Goal: Task Accomplishment & Management: Manage account settings

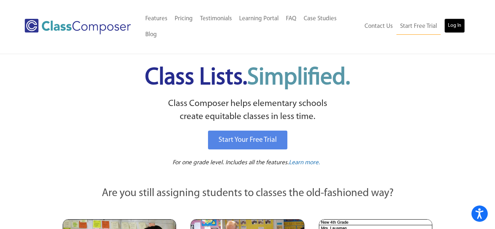
click at [454, 23] on link "Log In" at bounding box center [454, 25] width 21 height 14
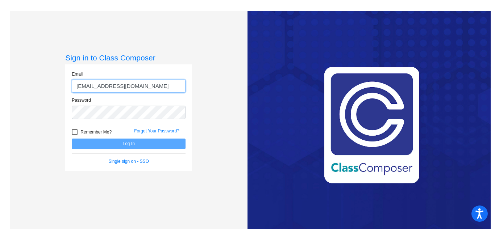
type input "[EMAIL_ADDRESS][DOMAIN_NAME]"
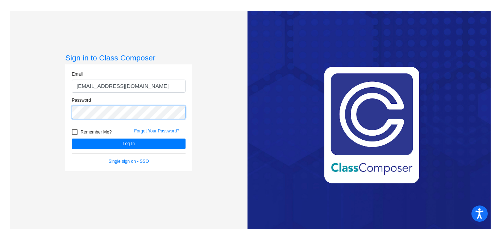
click at [72, 139] on button "Log In" at bounding box center [129, 144] width 114 height 11
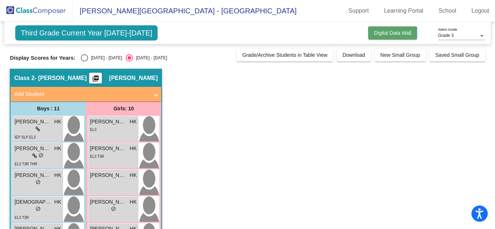
click at [386, 36] on span "Digital Data Wall" at bounding box center [392, 33] width 37 height 6
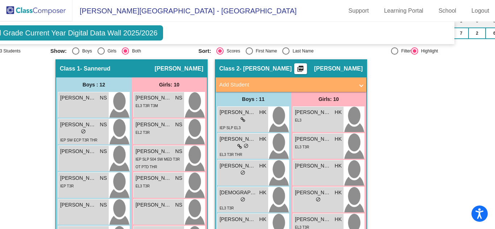
scroll to position [166, 36]
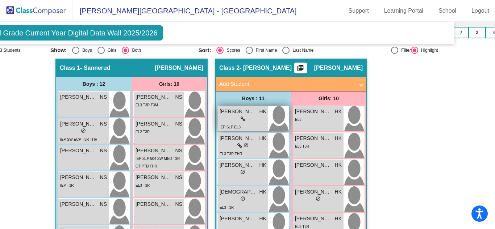
click at [227, 108] on span "[PERSON_NAME]" at bounding box center [238, 112] width 36 height 8
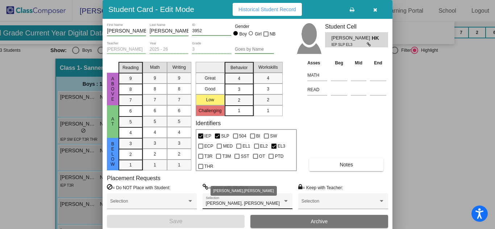
click at [287, 201] on div at bounding box center [286, 201] width 4 height 2
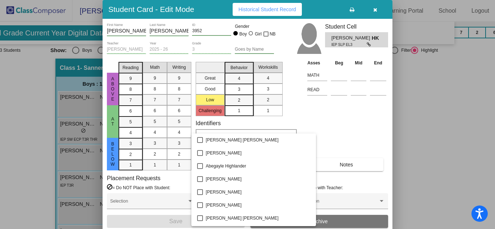
scroll to position [772, 0]
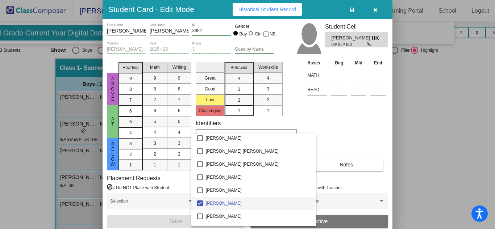
click at [413, 148] on div at bounding box center [247, 114] width 495 height 229
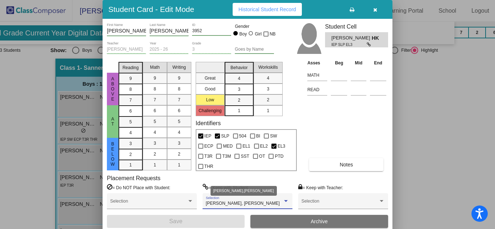
click at [283, 200] on div at bounding box center [286, 201] width 7 height 5
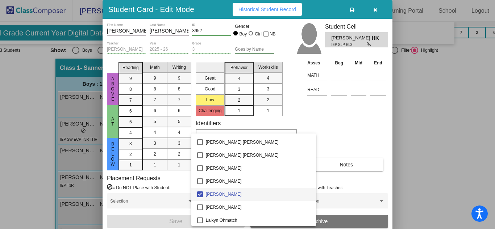
scroll to position [786, 0]
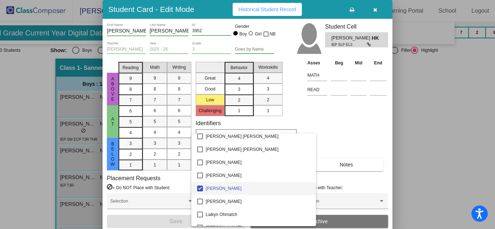
click at [424, 126] on div at bounding box center [247, 114] width 495 height 229
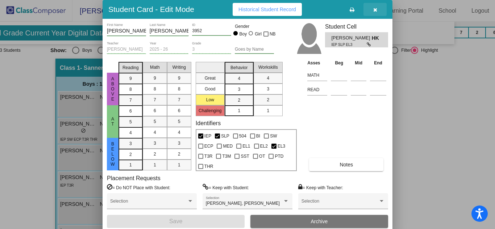
click at [377, 13] on button "button" at bounding box center [374, 9] width 23 height 13
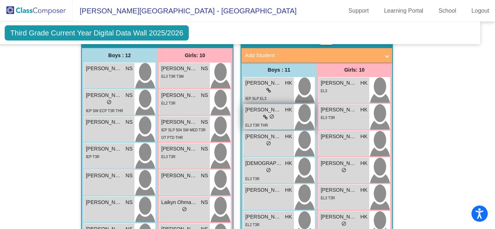
scroll to position [195, 11]
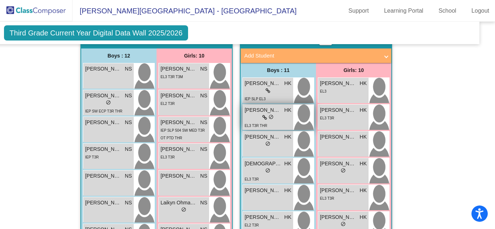
click at [255, 124] on span "EL3 T3R THR" at bounding box center [256, 126] width 22 height 4
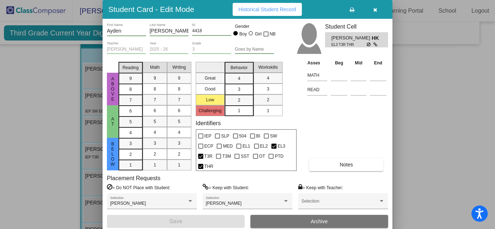
click at [328, 161] on button "Notes" at bounding box center [346, 164] width 74 height 13
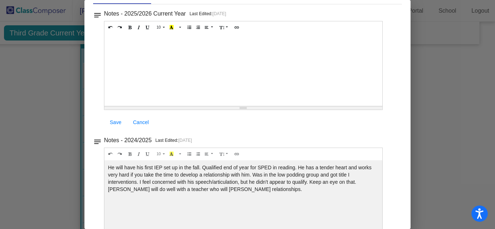
scroll to position [0, 0]
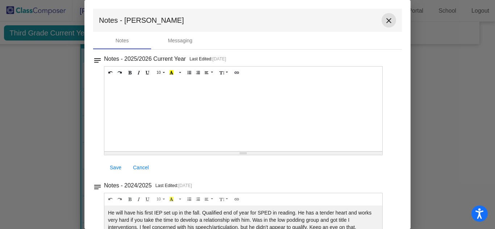
click at [385, 22] on mat-icon "close" at bounding box center [389, 20] width 9 height 9
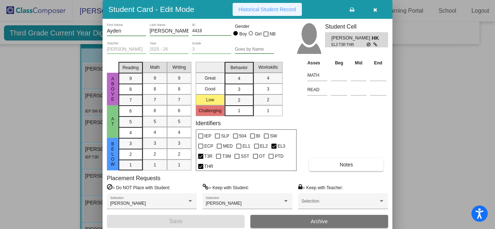
click at [251, 9] on span "Historical Student Record" at bounding box center [267, 10] width 58 height 6
click at [375, 10] on icon "button" at bounding box center [375, 9] width 4 height 5
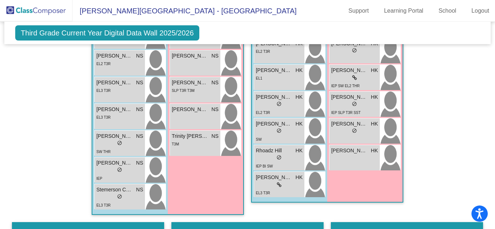
scroll to position [369, 0]
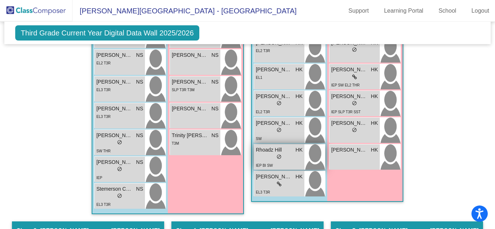
click at [257, 154] on div "lock do_not_disturb_alt" at bounding box center [279, 158] width 47 height 8
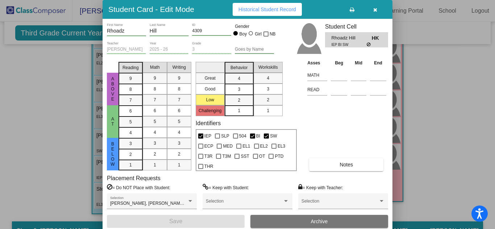
click at [271, 7] on span "Historical Student Record" at bounding box center [267, 10] width 58 height 6
click at [377, 11] on icon "button" at bounding box center [375, 9] width 4 height 5
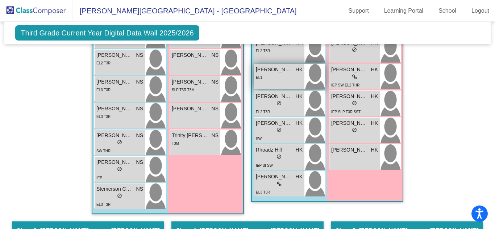
click at [268, 74] on div "EL1" at bounding box center [279, 78] width 47 height 8
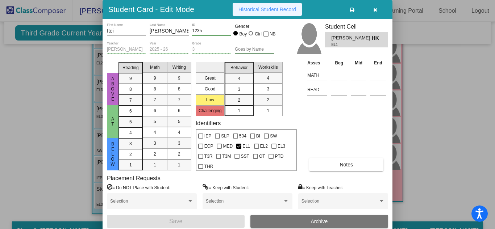
click at [257, 14] on button "Historical Student Record" at bounding box center [267, 9] width 69 height 13
click at [376, 13] on button "button" at bounding box center [374, 9] width 23 height 13
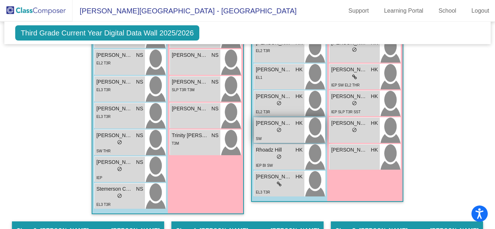
click at [270, 127] on div "lock do_not_disturb_alt" at bounding box center [279, 131] width 47 height 8
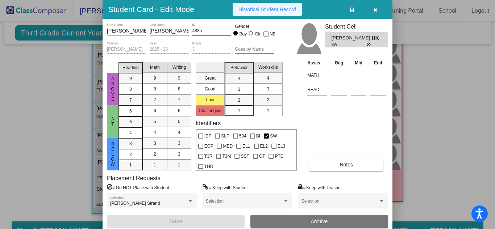
click at [258, 10] on span "Historical Student Record" at bounding box center [267, 10] width 58 height 6
click at [376, 13] on button "button" at bounding box center [374, 9] width 23 height 13
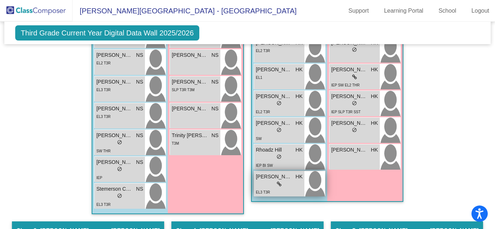
click at [264, 181] on div "lock do_not_disturb_alt" at bounding box center [279, 185] width 47 height 8
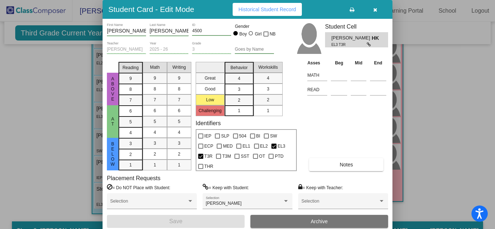
click at [266, 10] on span "Historical Student Record" at bounding box center [267, 10] width 58 height 6
click at [377, 12] on icon "button" at bounding box center [375, 9] width 4 height 5
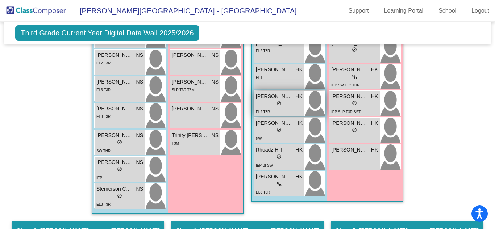
click at [267, 100] on div "lock do_not_disturb_alt" at bounding box center [279, 104] width 47 height 8
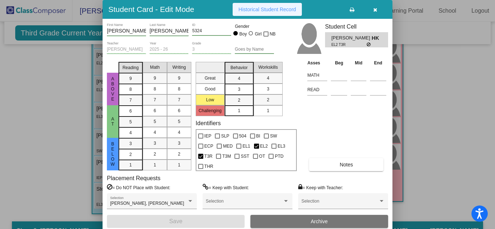
click at [250, 13] on button "Historical Student Record" at bounding box center [267, 9] width 69 height 13
click at [374, 14] on button "button" at bounding box center [374, 9] width 23 height 13
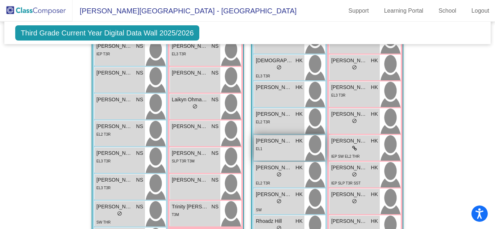
scroll to position [297, 0]
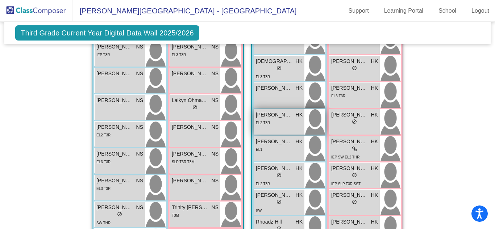
click at [284, 119] on div "EL2 T3R" at bounding box center [279, 123] width 47 height 8
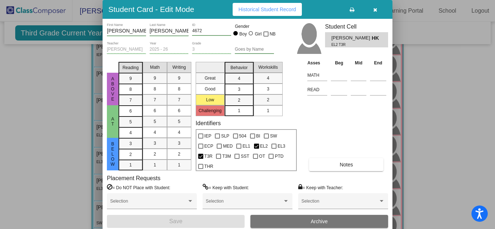
click at [249, 8] on span "Historical Student Record" at bounding box center [267, 10] width 58 height 6
click at [378, 11] on button "button" at bounding box center [374, 9] width 23 height 13
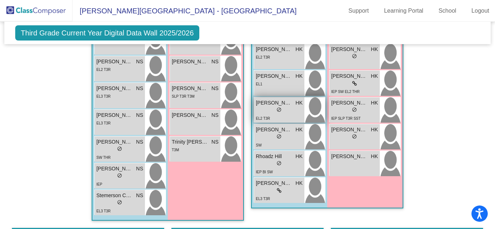
scroll to position [383, 0]
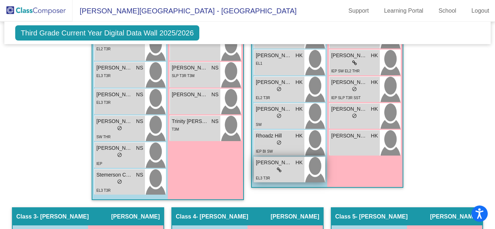
click at [269, 159] on span "[PERSON_NAME]" at bounding box center [274, 163] width 36 height 8
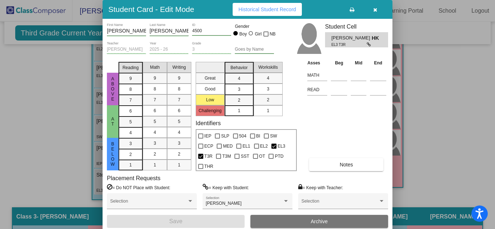
click at [259, 7] on span "Historical Student Record" at bounding box center [267, 10] width 58 height 6
click at [375, 11] on icon "button" at bounding box center [375, 9] width 4 height 5
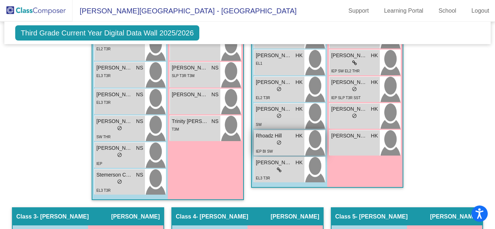
click at [264, 140] on div "lock do_not_disturb_alt" at bounding box center [279, 144] width 47 height 8
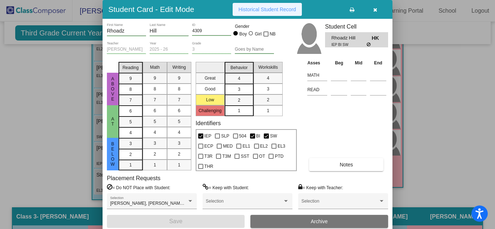
click at [291, 7] on span "Historical Student Record" at bounding box center [267, 10] width 58 height 6
click at [375, 8] on icon "button" at bounding box center [375, 9] width 4 height 5
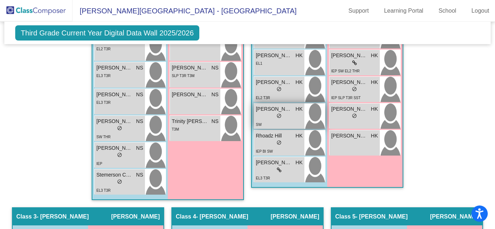
click at [273, 105] on span "[PERSON_NAME]" at bounding box center [274, 109] width 36 height 8
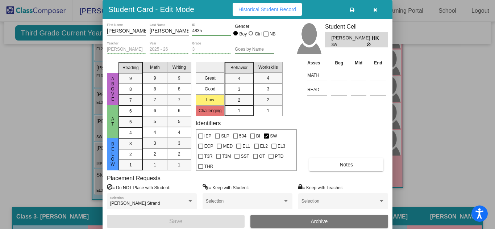
click at [271, 7] on span "Historical Student Record" at bounding box center [267, 10] width 58 height 6
click at [374, 12] on icon "button" at bounding box center [375, 9] width 4 height 5
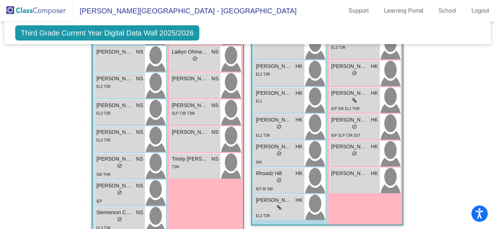
scroll to position [327, 0]
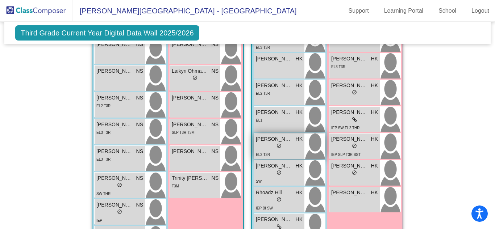
click at [269, 143] on div "lock do_not_disturb_alt" at bounding box center [279, 147] width 47 height 8
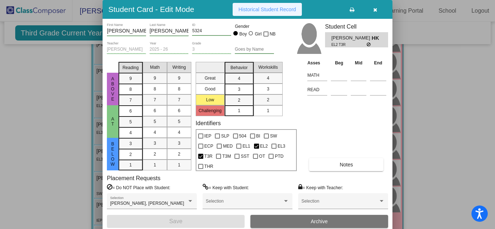
click at [273, 10] on span "Historical Student Record" at bounding box center [267, 10] width 58 height 6
click at [377, 11] on button "button" at bounding box center [374, 9] width 23 height 13
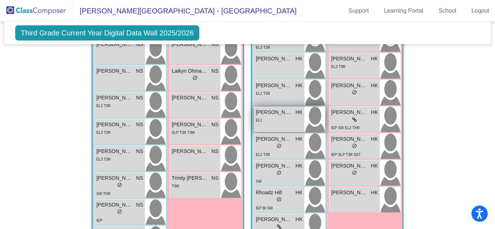
click at [278, 116] on div "EL1" at bounding box center [279, 120] width 47 height 8
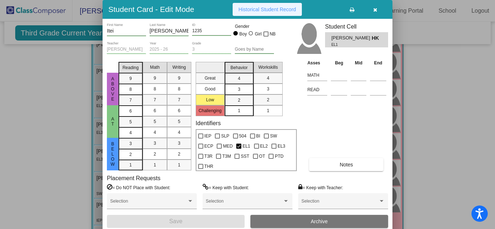
click at [255, 10] on span "Historical Student Record" at bounding box center [267, 10] width 58 height 6
click at [375, 12] on icon "button" at bounding box center [375, 9] width 4 height 5
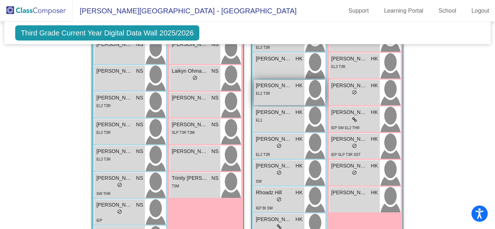
click at [273, 82] on span "[PERSON_NAME]" at bounding box center [274, 86] width 36 height 8
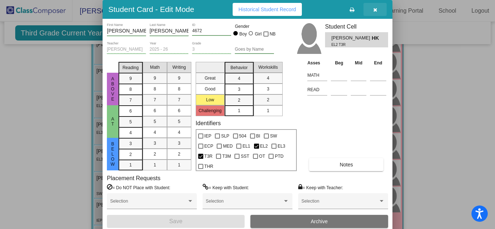
click at [374, 12] on button "button" at bounding box center [374, 9] width 23 height 13
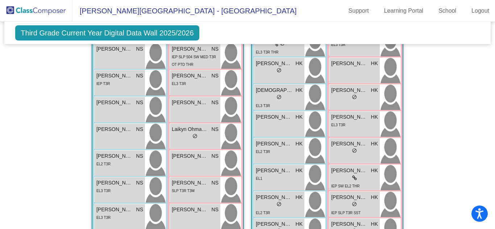
scroll to position [268, 0]
click at [275, 114] on span "[PERSON_NAME]" at bounding box center [274, 118] width 36 height 8
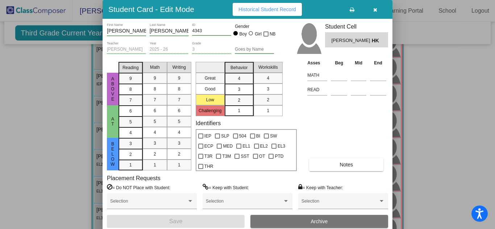
click at [248, 13] on button "Historical Student Record" at bounding box center [267, 9] width 69 height 13
click at [376, 11] on icon "button" at bounding box center [375, 9] width 4 height 5
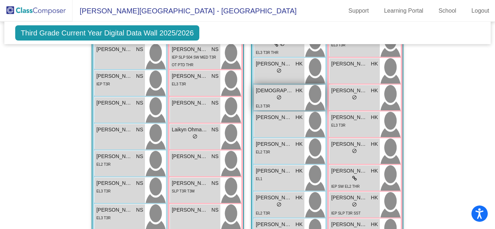
click at [271, 95] on div "lock do_not_disturb_alt" at bounding box center [279, 99] width 47 height 8
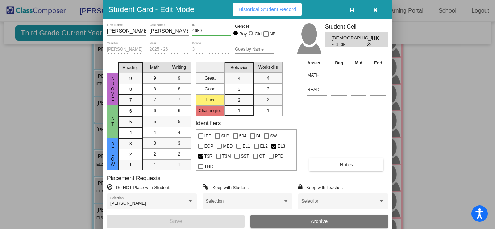
click at [261, 9] on span "Historical Student Record" at bounding box center [267, 10] width 58 height 6
click at [375, 12] on icon "button" at bounding box center [375, 9] width 4 height 5
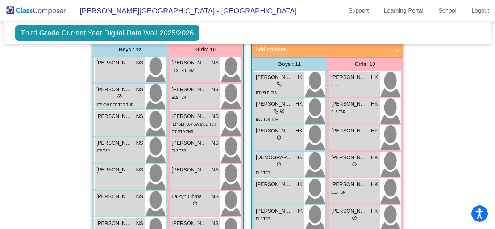
scroll to position [200, 0]
click at [287, 135] on div "lock do_not_disturb_alt" at bounding box center [279, 139] width 47 height 8
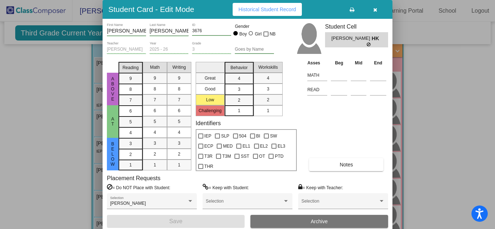
click at [285, 10] on span "Historical Student Record" at bounding box center [267, 10] width 58 height 6
click at [377, 10] on button "button" at bounding box center [374, 9] width 23 height 13
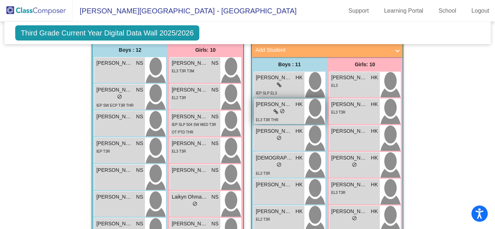
click at [278, 116] on div "EL3 T3R THR" at bounding box center [279, 120] width 47 height 8
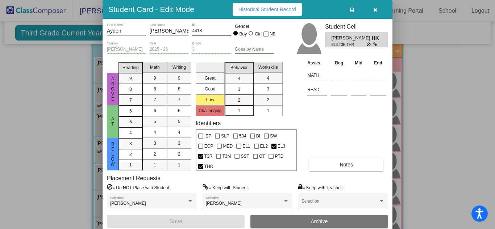
click at [253, 13] on button "Historical Student Record" at bounding box center [267, 9] width 69 height 13
click at [373, 6] on button "button" at bounding box center [374, 9] width 23 height 13
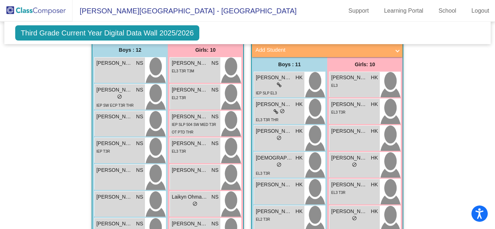
click at [0, 0] on div "Boys : 11" at bounding box center [0, 0] width 0 height 0
click at [271, 81] on div "lock do_not_disturb_alt" at bounding box center [279, 85] width 47 height 8
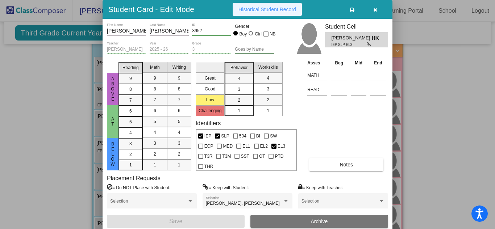
click at [256, 10] on span "Historical Student Record" at bounding box center [267, 10] width 58 height 6
click at [375, 9] on icon "button" at bounding box center [375, 9] width 4 height 5
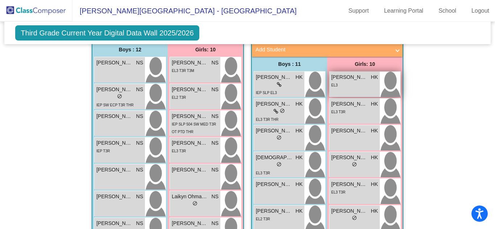
click at [353, 74] on span "[PERSON_NAME]" at bounding box center [349, 78] width 36 height 8
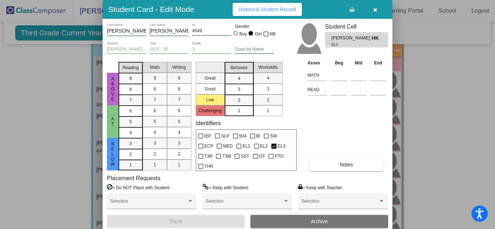
click at [249, 9] on span "Historical Student Record" at bounding box center [267, 10] width 58 height 6
click at [375, 12] on icon "button" at bounding box center [375, 9] width 4 height 5
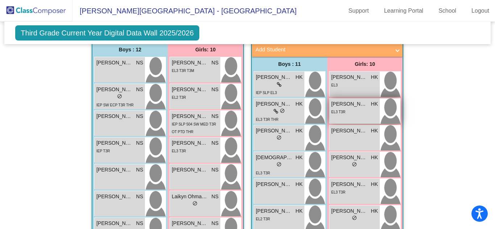
click at [357, 108] on div "EL3 T3R" at bounding box center [354, 112] width 47 height 8
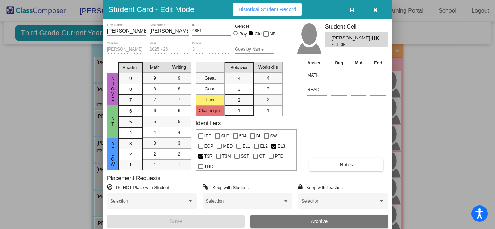
click at [250, 12] on span "Historical Student Record" at bounding box center [267, 10] width 58 height 6
click at [377, 10] on button "button" at bounding box center [374, 9] width 23 height 13
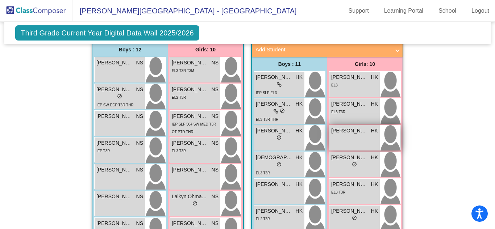
click at [336, 131] on div "[PERSON_NAME] HK lock do_not_disturb_alt" at bounding box center [354, 137] width 50 height 25
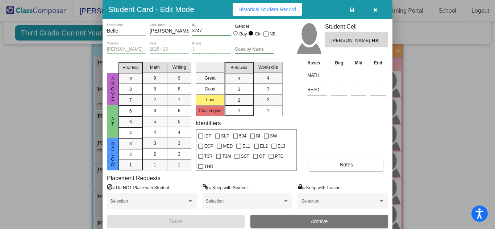
click at [274, 12] on span "Historical Student Record" at bounding box center [267, 10] width 58 height 6
click at [375, 8] on icon "button" at bounding box center [375, 9] width 4 height 5
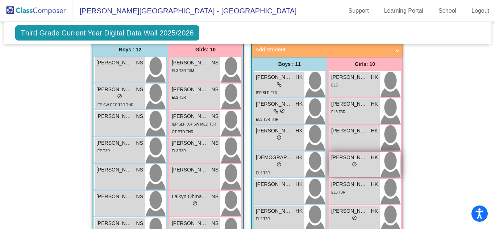
click at [354, 162] on div "lock do_not_disturb_alt" at bounding box center [354, 166] width 5 height 8
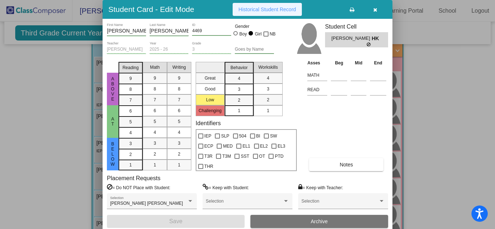
click at [271, 12] on span "Historical Student Record" at bounding box center [267, 10] width 58 height 6
click at [378, 12] on button "button" at bounding box center [374, 9] width 23 height 13
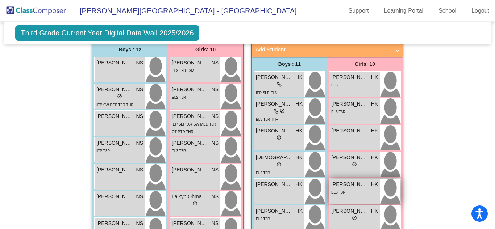
click at [349, 181] on span "[PERSON_NAME]" at bounding box center [349, 185] width 36 height 8
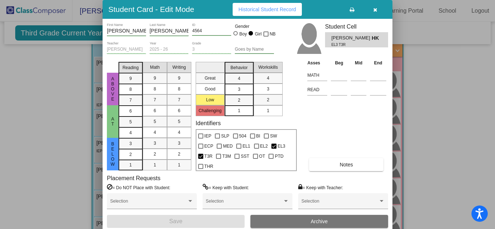
click at [255, 10] on span "Historical Student Record" at bounding box center [267, 10] width 58 height 6
click at [375, 10] on icon "button" at bounding box center [375, 9] width 4 height 5
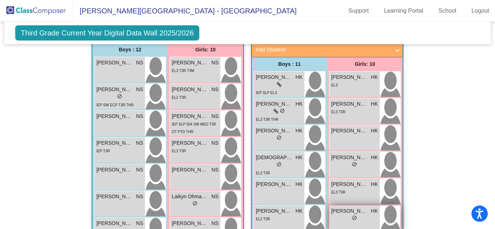
click at [346, 215] on div "lock do_not_disturb_alt" at bounding box center [354, 219] width 47 height 8
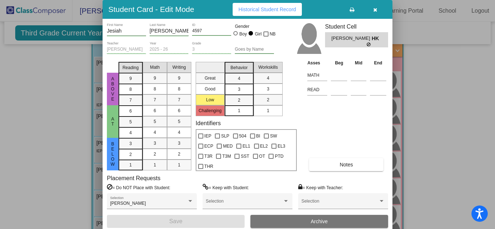
click at [264, 10] on span "Historical Student Record" at bounding box center [267, 10] width 58 height 6
click at [375, 11] on icon "button" at bounding box center [375, 9] width 4 height 5
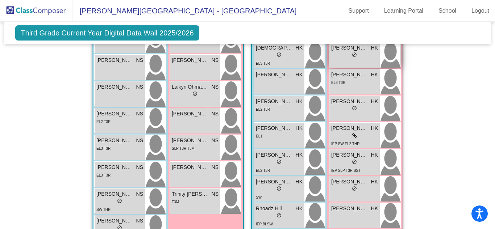
scroll to position [312, 0]
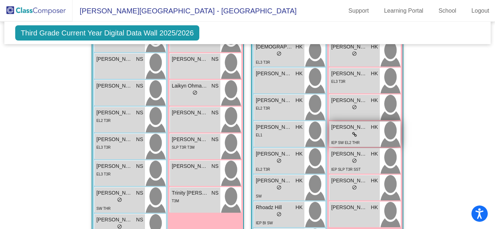
click at [362, 139] on div "IEP SW EL2 THR" at bounding box center [354, 143] width 47 height 8
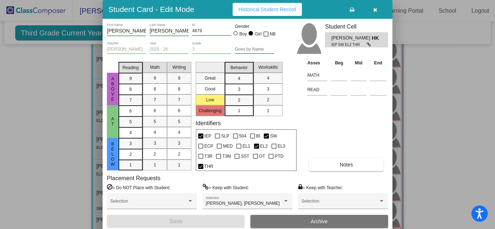
click at [257, 9] on span "Historical Student Record" at bounding box center [267, 10] width 58 height 6
click at [377, 8] on icon "button" at bounding box center [375, 9] width 4 height 5
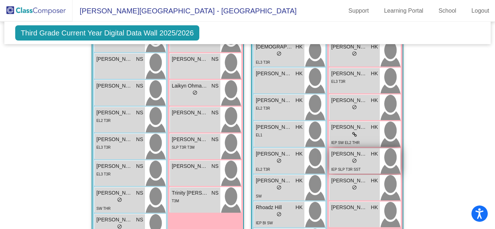
click at [347, 158] on div "lock do_not_disturb_alt" at bounding box center [354, 162] width 47 height 8
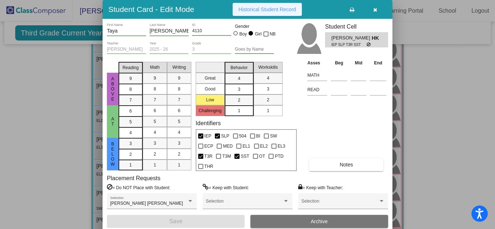
click at [249, 12] on button "Historical Student Record" at bounding box center [267, 9] width 69 height 13
click at [374, 9] on icon "button" at bounding box center [375, 9] width 4 height 5
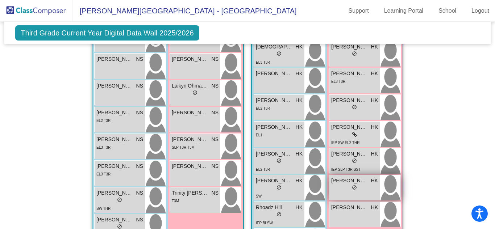
click at [347, 177] on span "[PERSON_NAME]" at bounding box center [349, 181] width 36 height 8
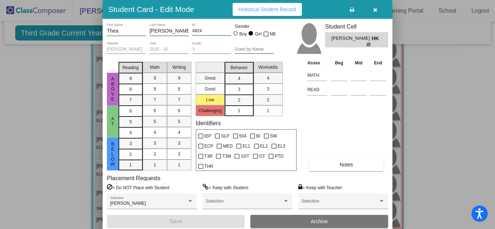
click at [267, 12] on span "Historical Student Record" at bounding box center [267, 10] width 58 height 6
click at [375, 12] on icon "button" at bounding box center [375, 9] width 4 height 5
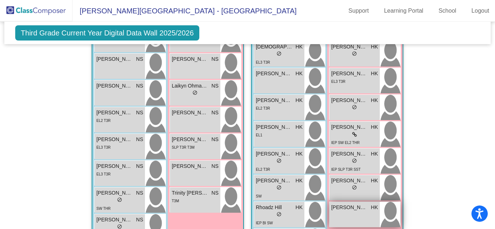
click at [366, 212] on div "[PERSON_NAME] HK lock do_not_disturb_alt" at bounding box center [354, 214] width 50 height 25
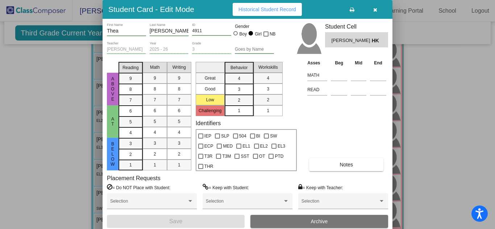
click at [281, 14] on button "Historical Student Record" at bounding box center [267, 9] width 69 height 13
click at [376, 11] on icon "button" at bounding box center [375, 9] width 4 height 5
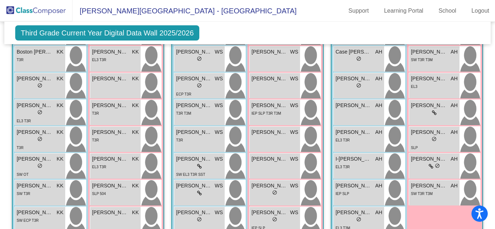
scroll to position [636, 0]
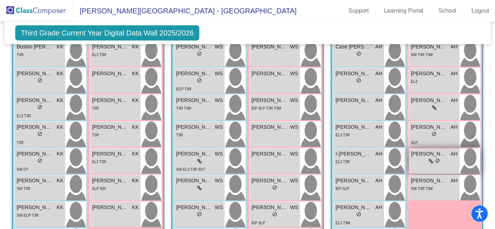
click at [440, 158] on div "lock do_not_disturb_alt" at bounding box center [434, 162] width 47 height 8
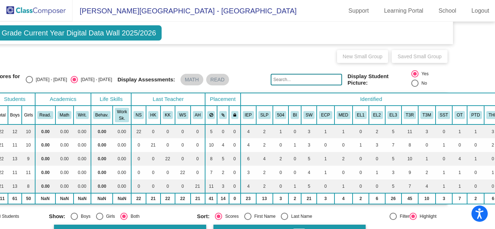
scroll to position [0, 40]
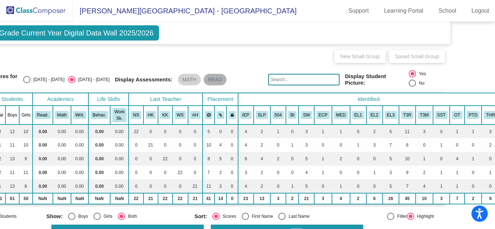
click at [208, 74] on mat-chip "READ" at bounding box center [215, 80] width 23 height 12
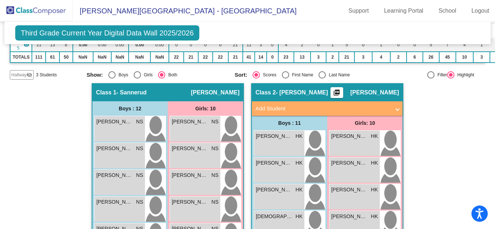
scroll to position [141, 0]
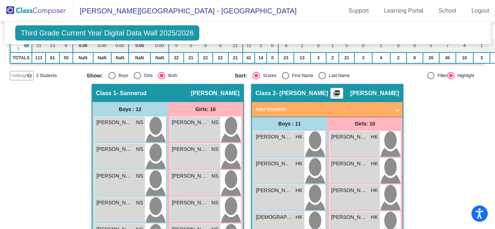
click at [372, 93] on div "Class 2 - [PERSON_NAME] picture_as_pdf [PERSON_NAME]" at bounding box center [327, 93] width 151 height 17
click at [341, 90] on mat-icon "picture_as_pdf" at bounding box center [336, 95] width 9 height 10
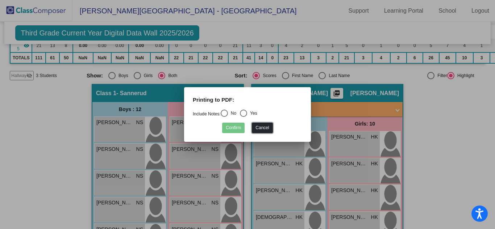
click at [263, 126] on button "Cancel" at bounding box center [262, 128] width 21 height 11
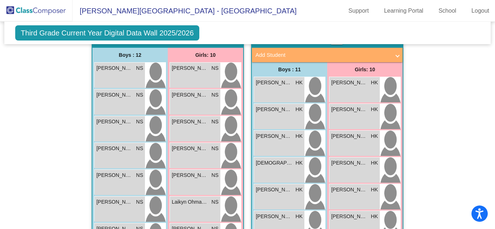
scroll to position [195, 0]
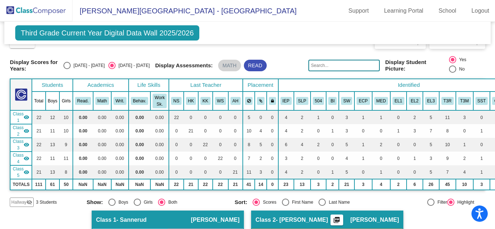
scroll to position [0, 0]
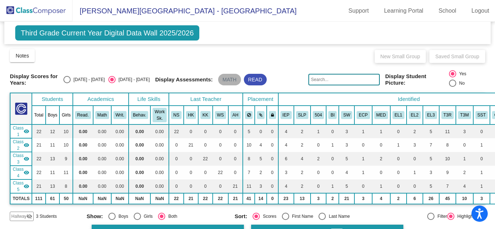
click at [224, 77] on mat-chip "MATH" at bounding box center [229, 80] width 23 height 12
click at [225, 78] on mat-chip "MATH" at bounding box center [229, 80] width 23 height 12
click at [482, 10] on link "Logout" at bounding box center [480, 11] width 29 height 12
